Goal: Task Accomplishment & Management: Manage account settings

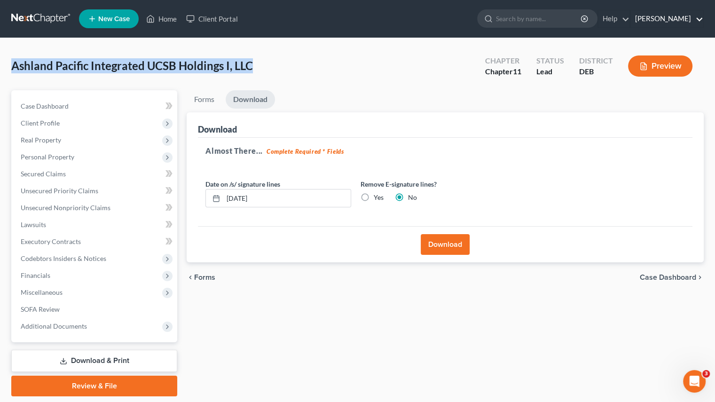
click at [653, 16] on link "[PERSON_NAME]" at bounding box center [666, 18] width 73 height 17
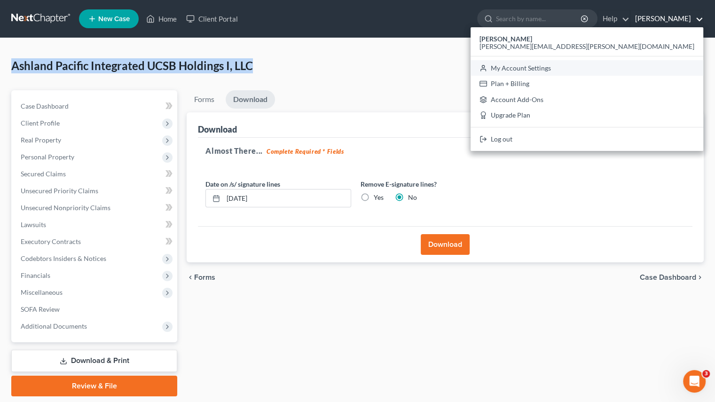
click at [655, 71] on link "My Account Settings" at bounding box center [586, 68] width 233 height 16
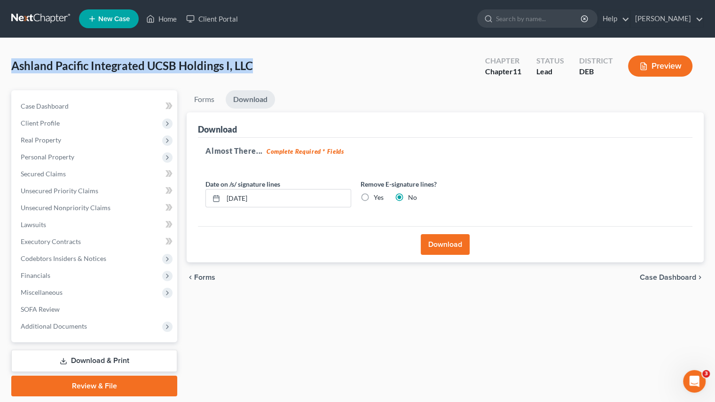
select select "13"
select select "24"
select select "7"
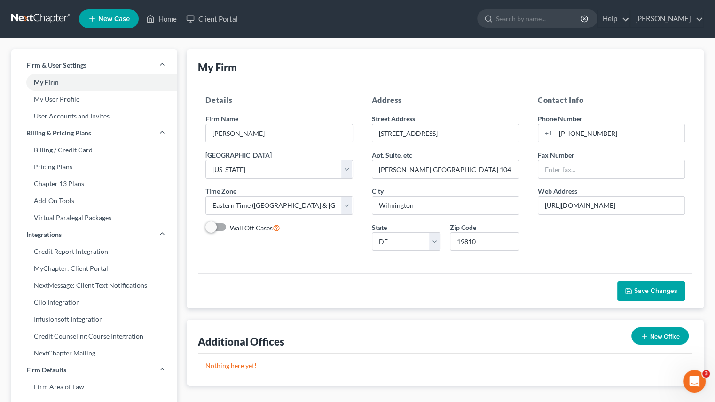
click at [57, 170] on link "Pricing Plans" at bounding box center [94, 166] width 166 height 17
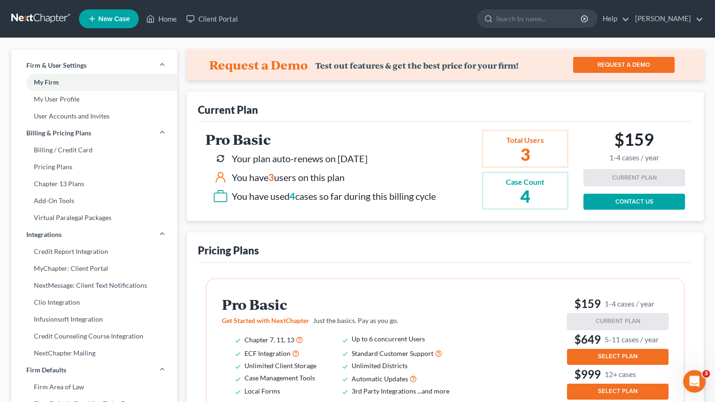
drag, startPoint x: 64, startPoint y: 144, endPoint x: 87, endPoint y: 144, distance: 23.5
click at [64, 144] on link "Billing / Credit Card" at bounding box center [94, 149] width 166 height 17
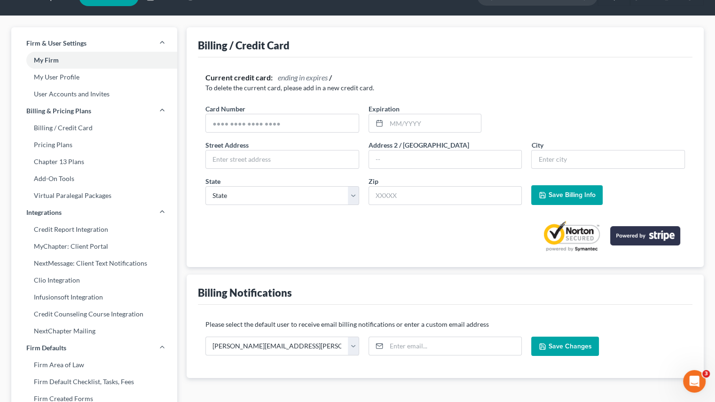
scroll to position [12, 0]
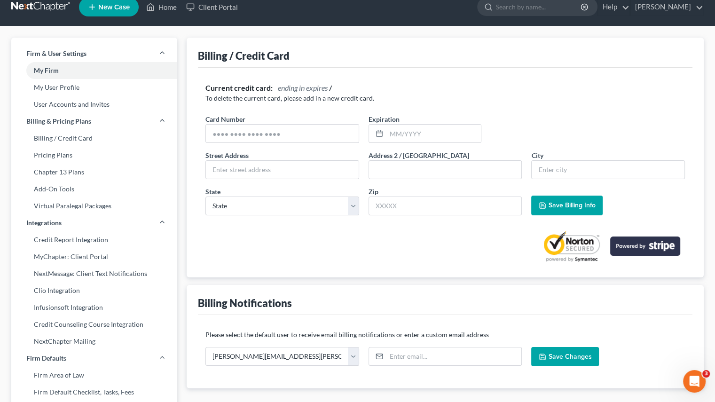
click at [62, 86] on link "My User Profile" at bounding box center [94, 87] width 166 height 17
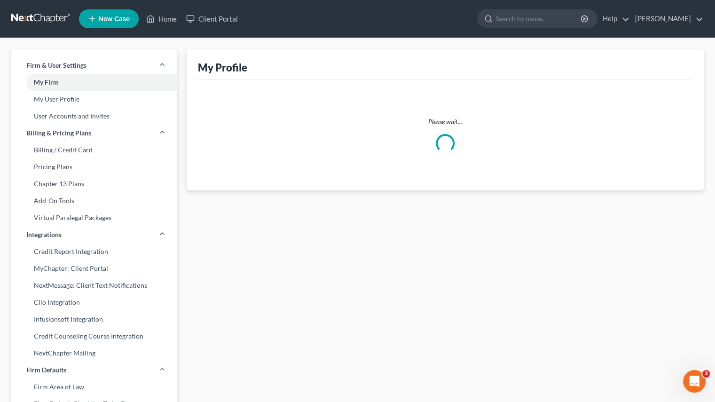
select select "7"
select select "paralegal"
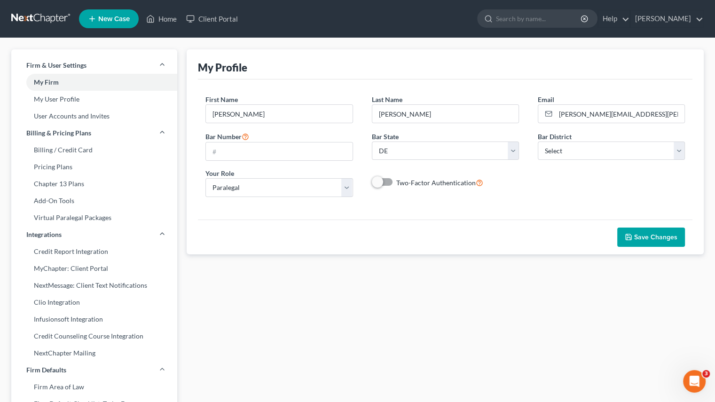
click at [75, 96] on link "My User Profile" at bounding box center [94, 99] width 166 height 17
click at [84, 111] on link "User Accounts and Invites" at bounding box center [94, 116] width 166 height 17
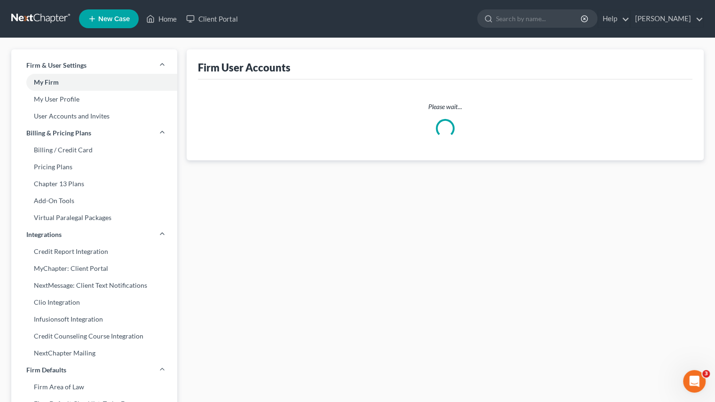
select select "1"
select select "0"
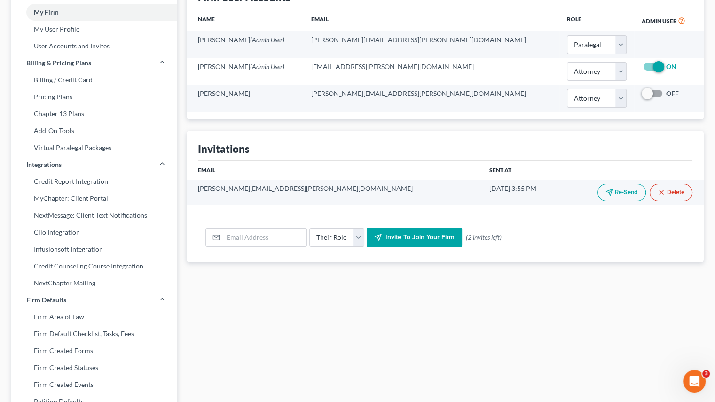
scroll to position [94, 0]
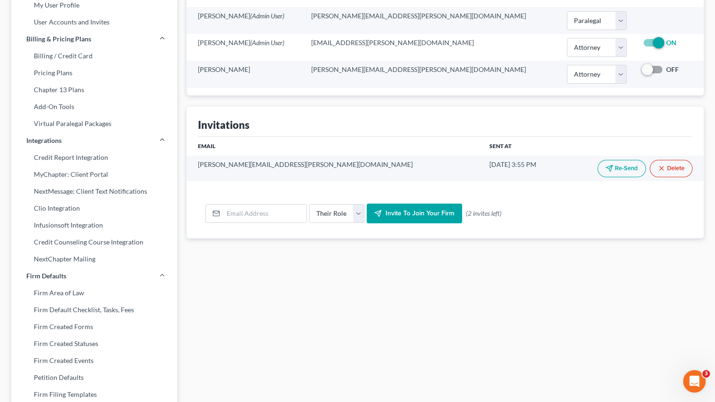
click at [86, 176] on link "MyChapter: Client Portal" at bounding box center [94, 174] width 166 height 17
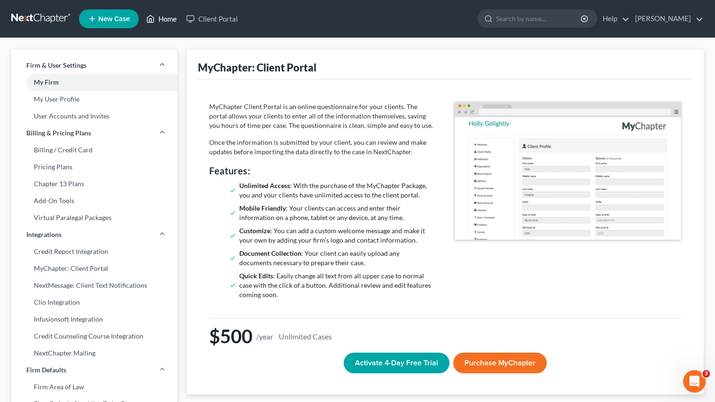
click at [174, 18] on link "Home" at bounding box center [161, 18] width 40 height 17
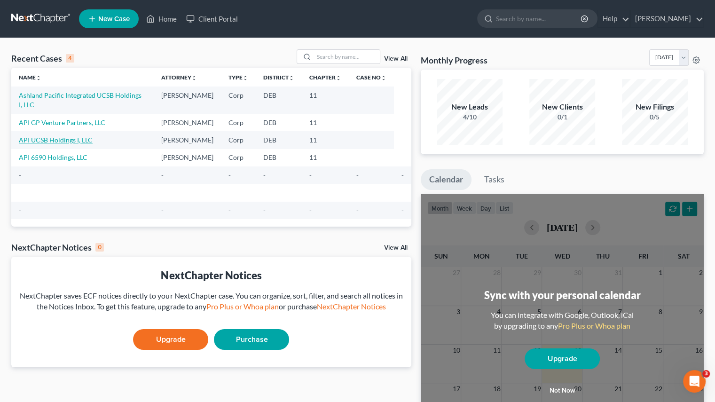
drag, startPoint x: 47, startPoint y: 131, endPoint x: 5, endPoint y: 164, distance: 53.9
click at [47, 136] on link "API UCSB Holdings I, LLC" at bounding box center [56, 140] width 74 height 8
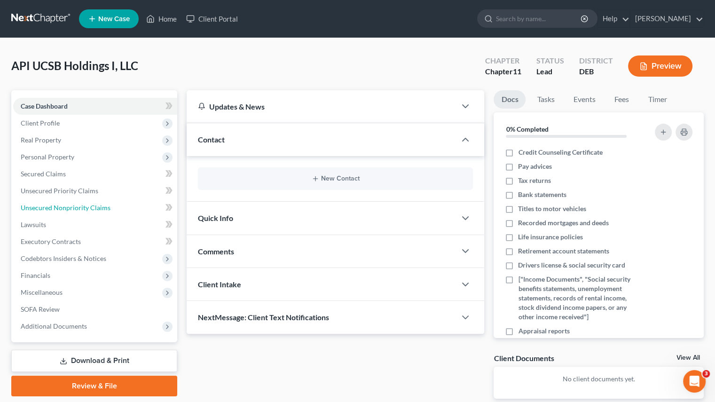
drag, startPoint x: 68, startPoint y: 207, endPoint x: 69, endPoint y: 190, distance: 16.5
click at [68, 207] on span "Unsecured Nonpriority Claims" at bounding box center [66, 207] width 90 height 8
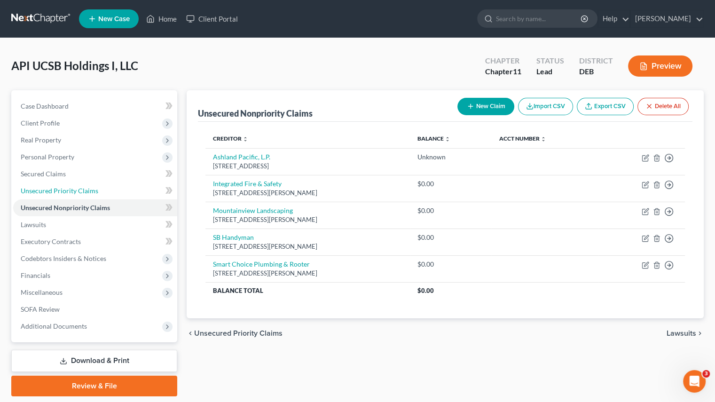
click at [69, 190] on span "Unsecured Priority Claims" at bounding box center [60, 191] width 78 height 8
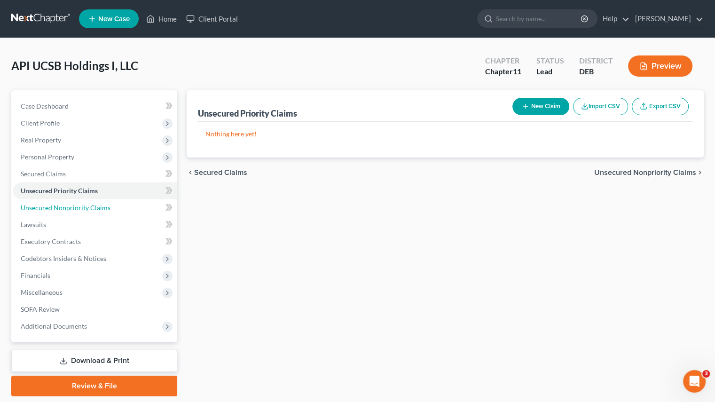
click at [66, 209] on span "Unsecured Nonpriority Claims" at bounding box center [66, 207] width 90 height 8
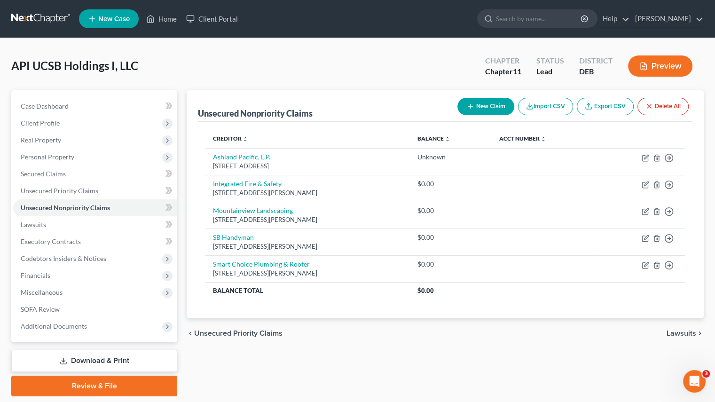
click at [558, 336] on div "chevron_left Unsecured Priority Claims Lawsuits chevron_right" at bounding box center [445, 333] width 517 height 30
click at [534, 109] on button "Import CSV" at bounding box center [545, 106] width 55 height 17
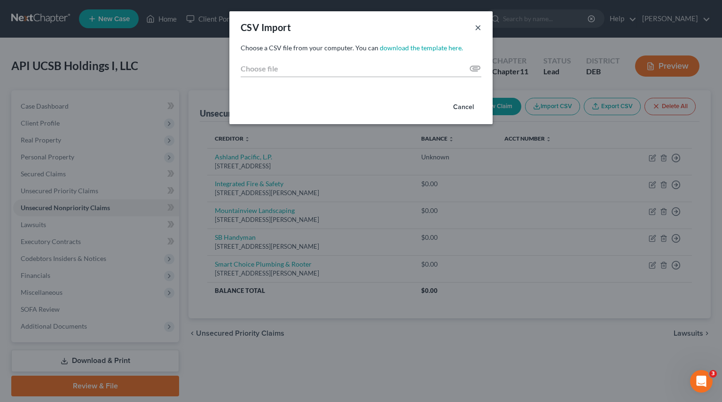
click at [479, 24] on button "×" at bounding box center [478, 27] width 7 height 11
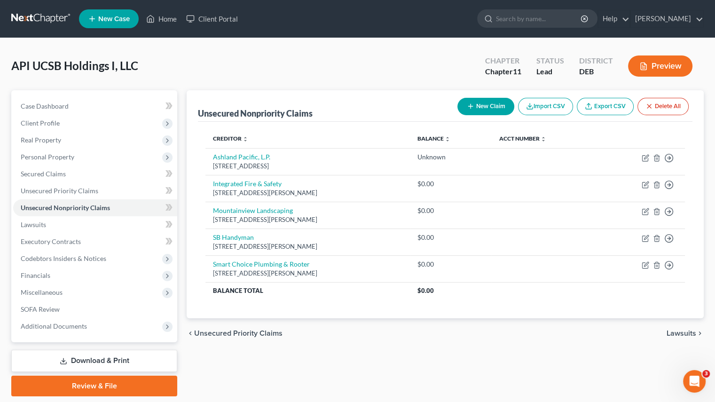
click at [609, 107] on link "Export CSV" at bounding box center [604, 106] width 57 height 17
click at [479, 102] on button "New Claim" at bounding box center [485, 106] width 57 height 17
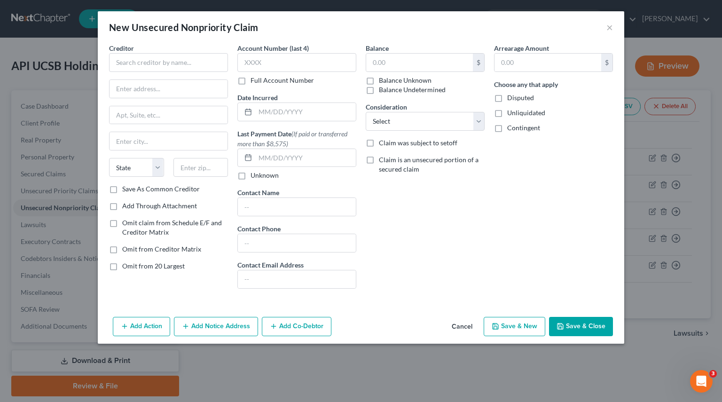
drag, startPoint x: 613, startPoint y: 24, endPoint x: 610, endPoint y: 31, distance: 7.2
click at [613, 24] on div "New Unsecured Nonpriority Claim ×" at bounding box center [361, 27] width 526 height 32
click at [610, 31] on button "×" at bounding box center [609, 27] width 7 height 11
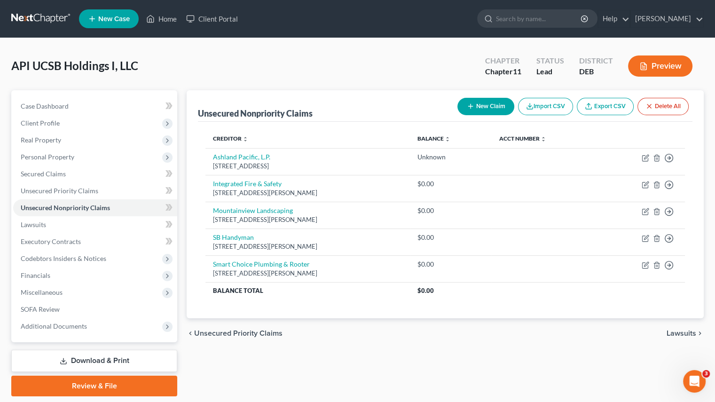
drag, startPoint x: 368, startPoint y: 352, endPoint x: 291, endPoint y: 325, distance: 81.7
click at [368, 352] on div "Unsecured Nonpriority Claims New Claim Import CSV Export CSV Delete All Credito…" at bounding box center [445, 243] width 526 height 306
click at [280, 65] on div "API UCSB Holdings I, LLC Upgraded Chapter Chapter 11 Status Lead District DEB P…" at bounding box center [357, 69] width 692 height 41
